Goal: Navigation & Orientation: Find specific page/section

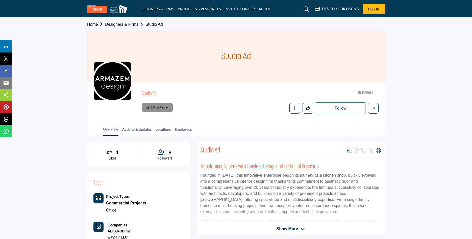
click at [34, 106] on section "Home Designers & Firms Studio Ad Studio Ad Studio Ad ASID Member who supports a…" at bounding box center [236, 76] width 472 height 119
click at [121, 10] on img at bounding box center [108, 9] width 43 height 8
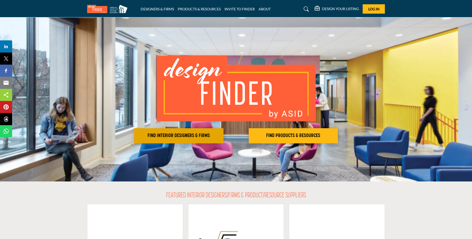
click at [193, 137] on h2 "FIND INTERIOR DESIGNERS & FIRMS" at bounding box center [179, 136] width 86 height 6
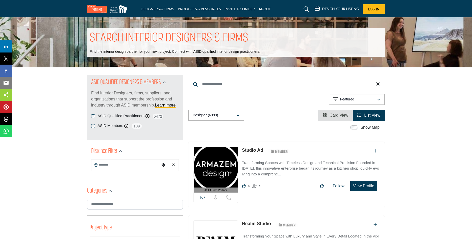
click at [140, 115] on label "ASID Qualified Practitioners" at bounding box center [120, 116] width 47 height 6
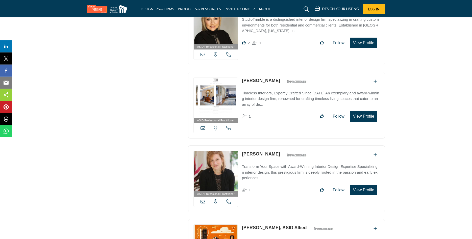
scroll to position [2627, 0]
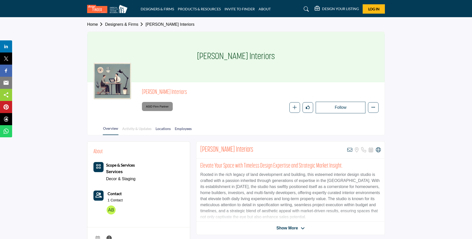
click at [130, 130] on link "Activity & Updates" at bounding box center [137, 130] width 30 height 9
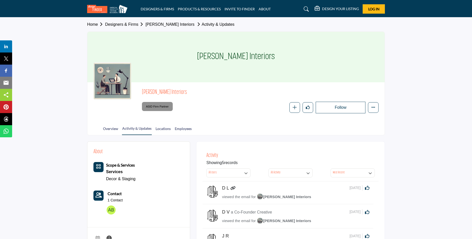
click at [72, 109] on section "Home Designers & Firms [PERSON_NAME] Interiors Activity & Updates [PERSON_NAME]…" at bounding box center [236, 76] width 472 height 118
